Goal: Information Seeking & Learning: Learn about a topic

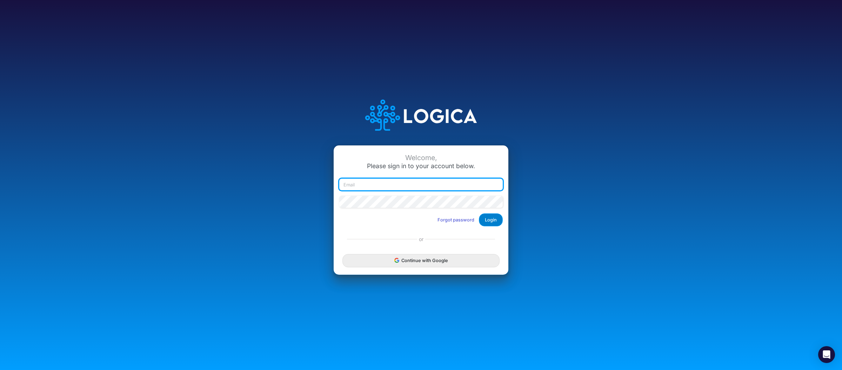
type input "[PERSON_NAME][EMAIL_ADDRESS][DOMAIN_NAME]"
click at [493, 223] on button "Login" at bounding box center [491, 220] width 24 height 13
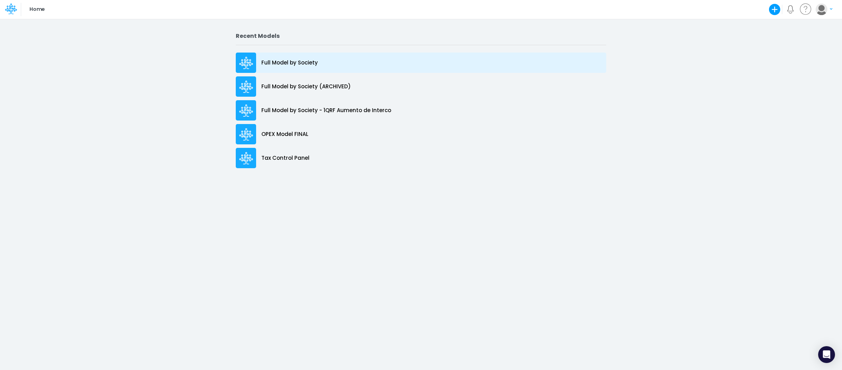
click at [320, 55] on div "Full Model by Society" at bounding box center [421, 63] width 370 height 20
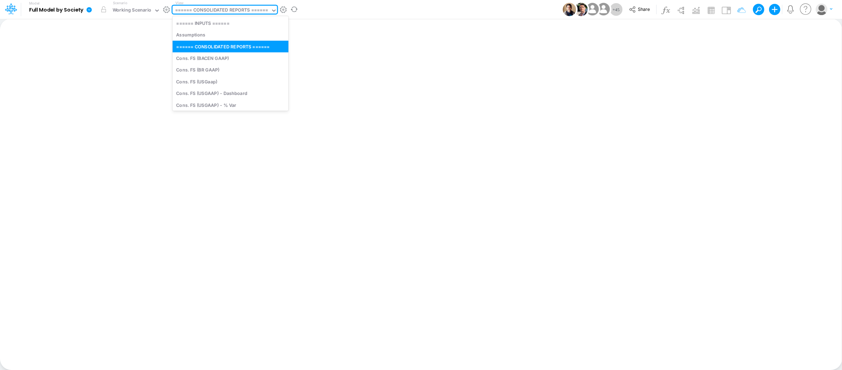
click at [222, 8] on div "====== CONSOLIDATED REPORTS ======" at bounding box center [221, 11] width 93 height 8
type input "tax"
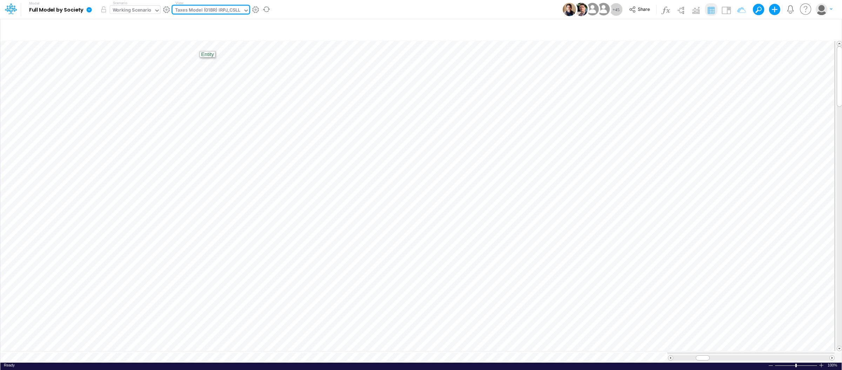
click at [132, 9] on div "Working Scenario" at bounding box center [132, 11] width 39 height 8
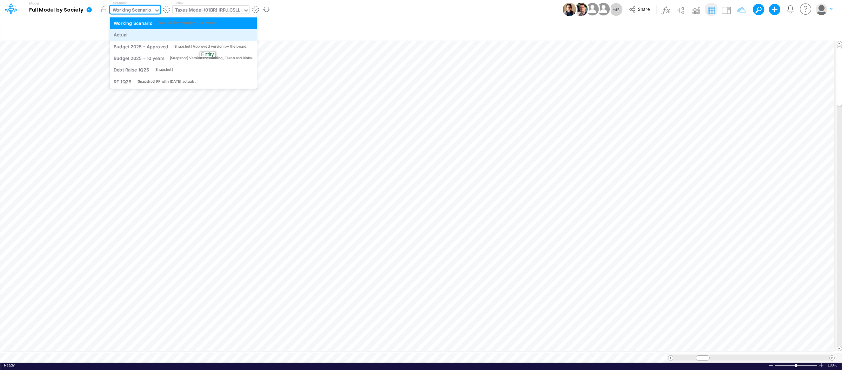
click at [135, 35] on div "Actual" at bounding box center [183, 35] width 139 height 7
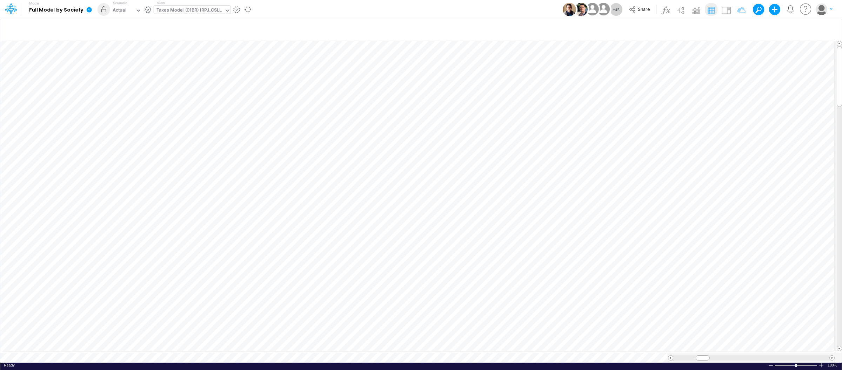
click at [295, 9] on div "Model Full Model by Society Edit model settings Duplicate Import QuickBooks Qui…" at bounding box center [421, 9] width 758 height 19
click at [128, 11] on div "Actual" at bounding box center [122, 11] width 25 height 11
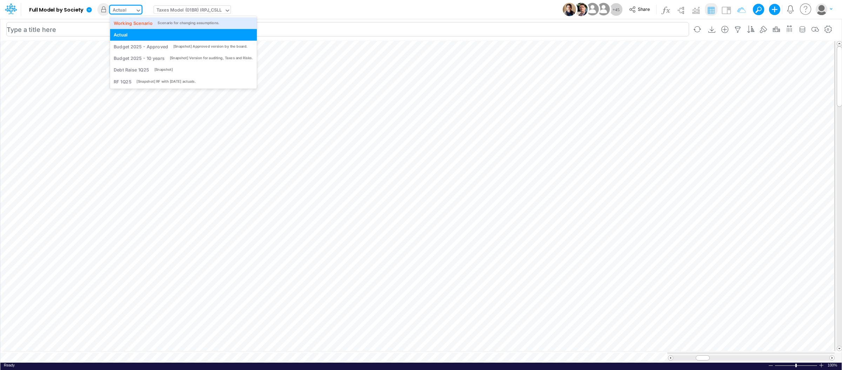
click at [301, 29] on input "text" at bounding box center [347, 29] width 683 height 14
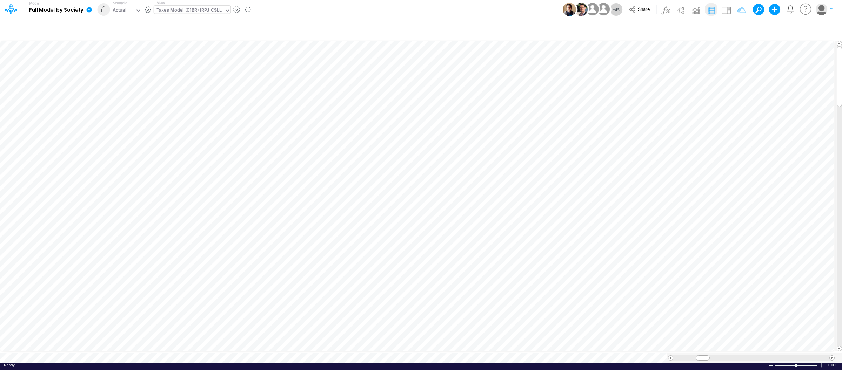
click at [86, 10] on icon at bounding box center [89, 10] width 6 height 6
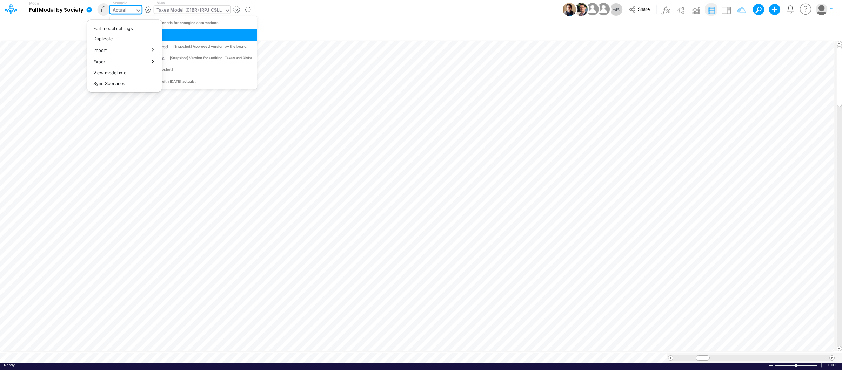
click at [118, 8] on div "Actual" at bounding box center [120, 11] width 14 height 8
click at [378, 7] on div "Model Full Model by Society Edit model settings Duplicate Import QuickBooks Qui…" at bounding box center [421, 9] width 758 height 19
